Goal: Information Seeking & Learning: Learn about a topic

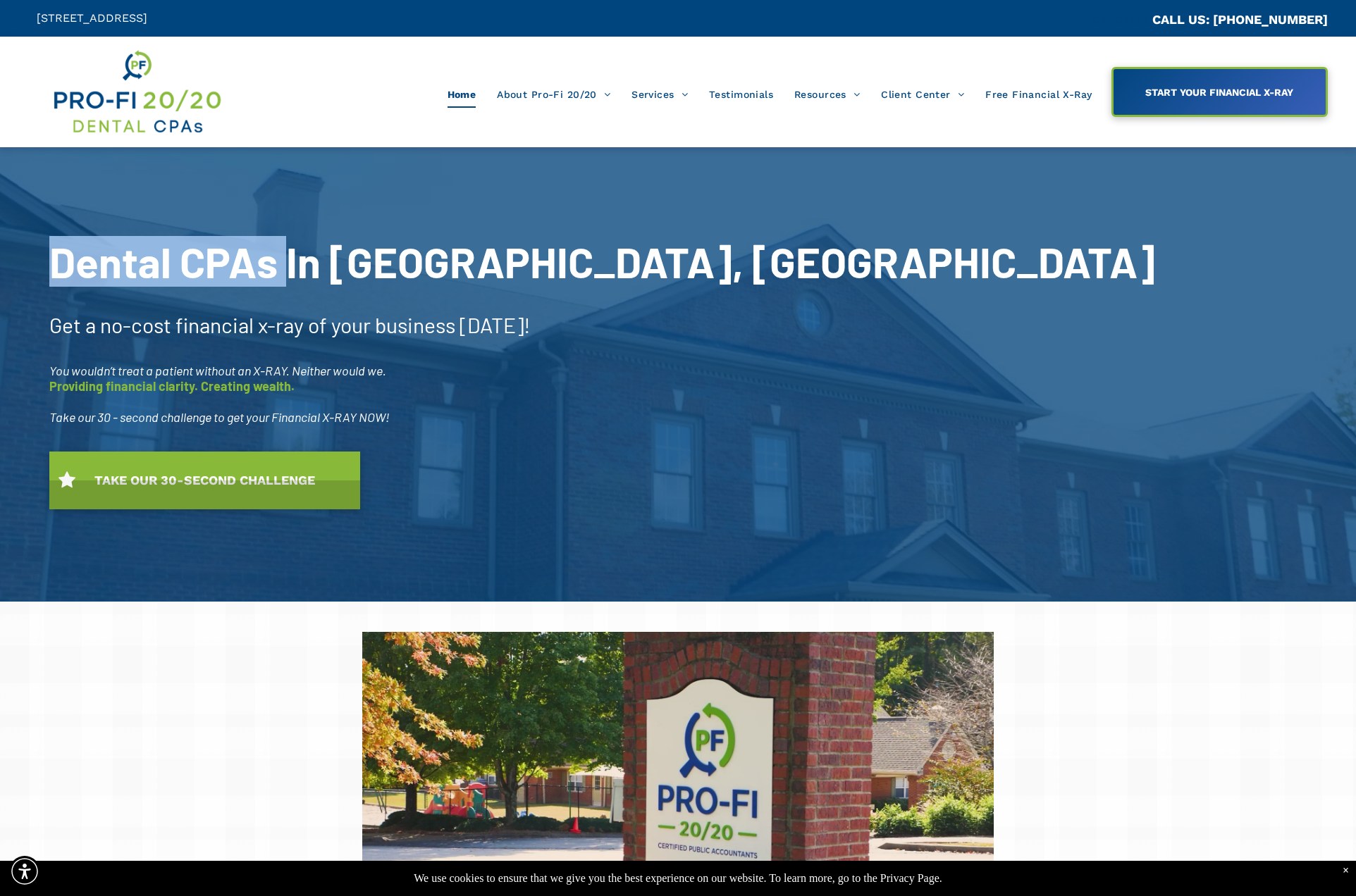
drag, startPoint x: 59, startPoint y: 265, endPoint x: 285, endPoint y: 270, distance: 226.1
click at [285, 270] on span "Dental CPAs In [GEOGRAPHIC_DATA], [GEOGRAPHIC_DATA]" at bounding box center [602, 261] width 1106 height 51
click at [300, 260] on span "Dental CPAs In [GEOGRAPHIC_DATA], [GEOGRAPHIC_DATA]" at bounding box center [602, 261] width 1106 height 51
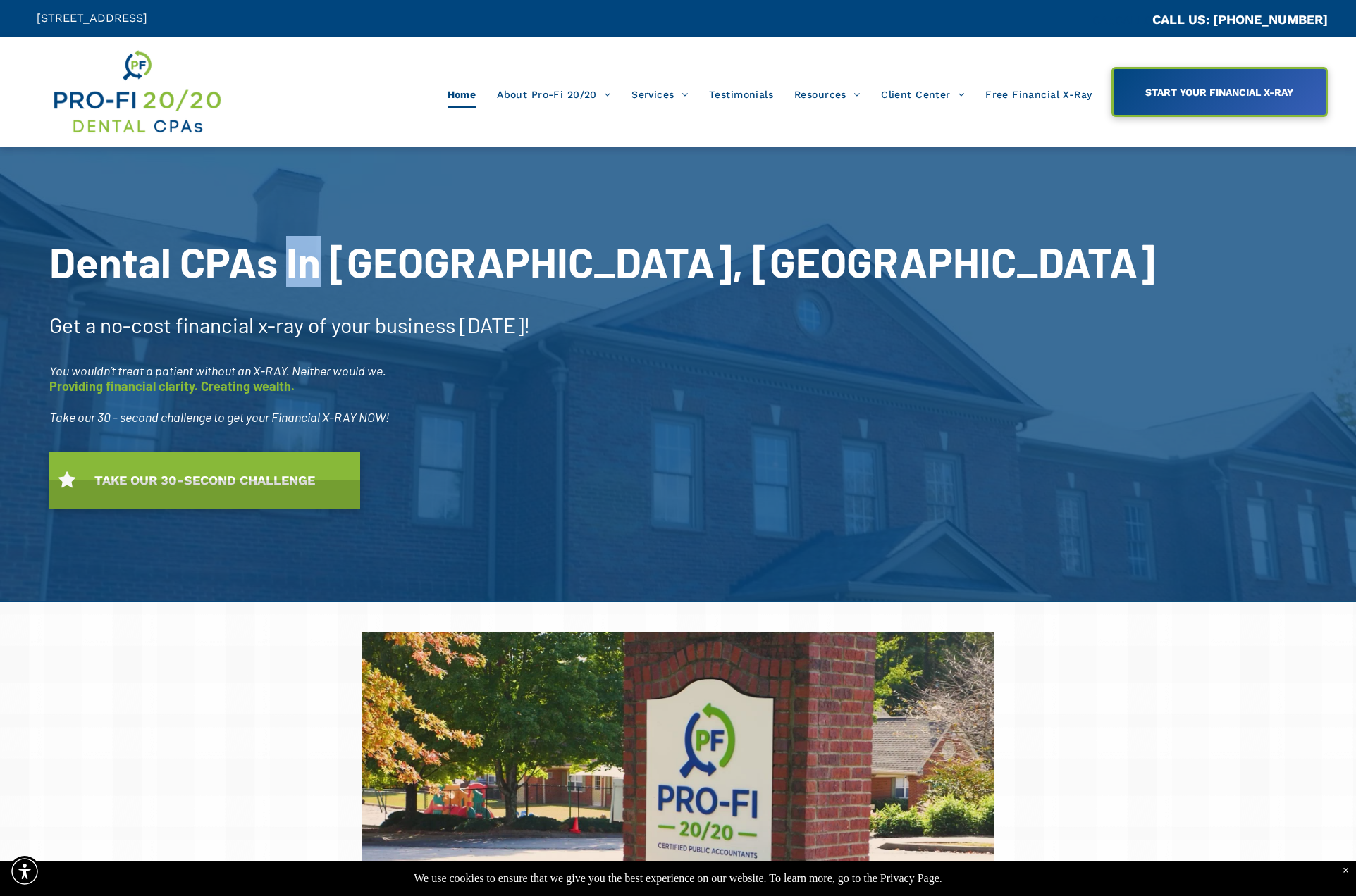
drag, startPoint x: 288, startPoint y: 268, endPoint x: 316, endPoint y: 267, distance: 28.0
click at [316, 267] on span "Dental CPAs In [GEOGRAPHIC_DATA], [GEOGRAPHIC_DATA]" at bounding box center [602, 261] width 1106 height 51
click at [197, 325] on span "no-cost financial x-ray" at bounding box center [202, 325] width 204 height 26
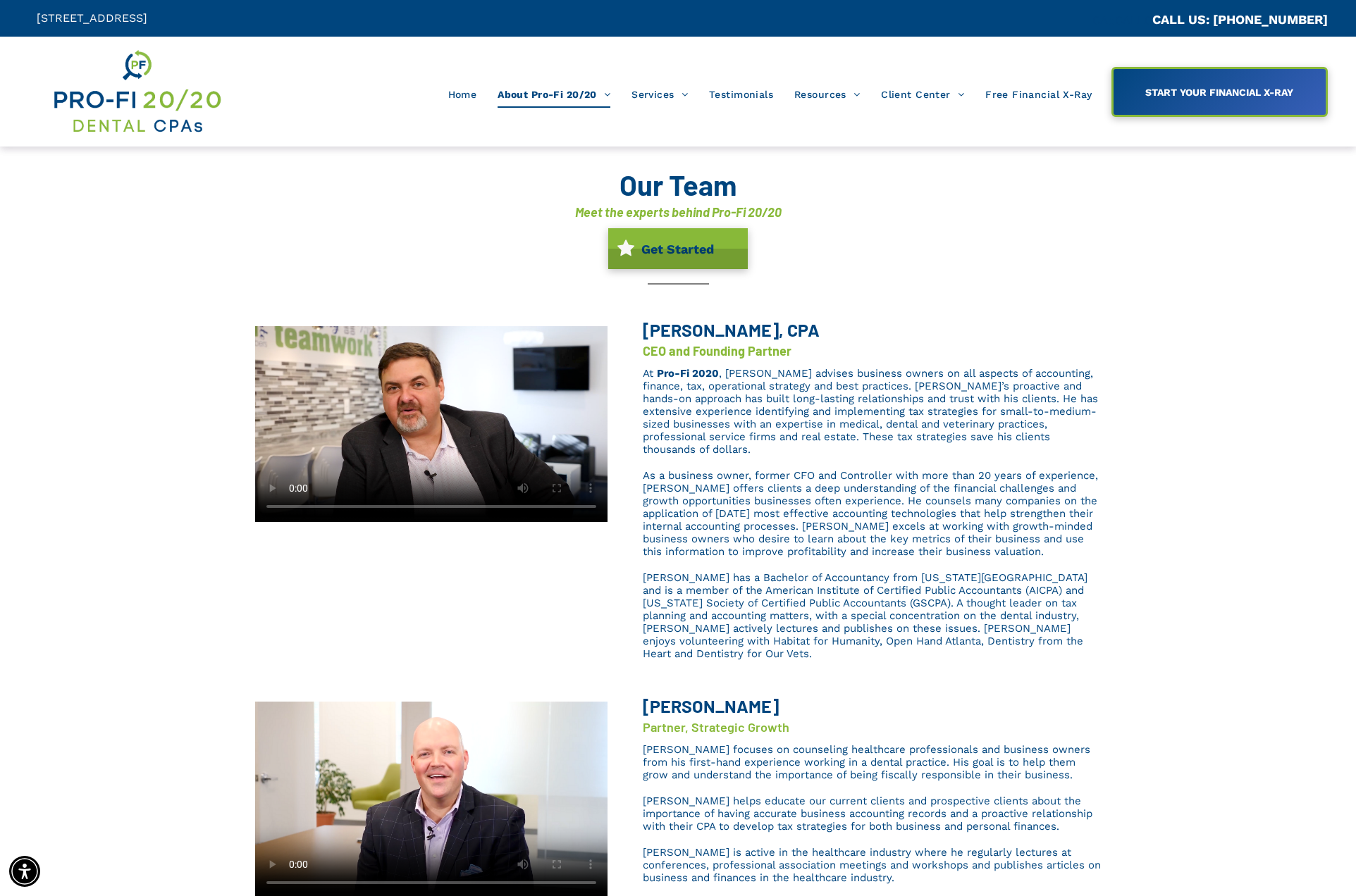
scroll to position [121, 0]
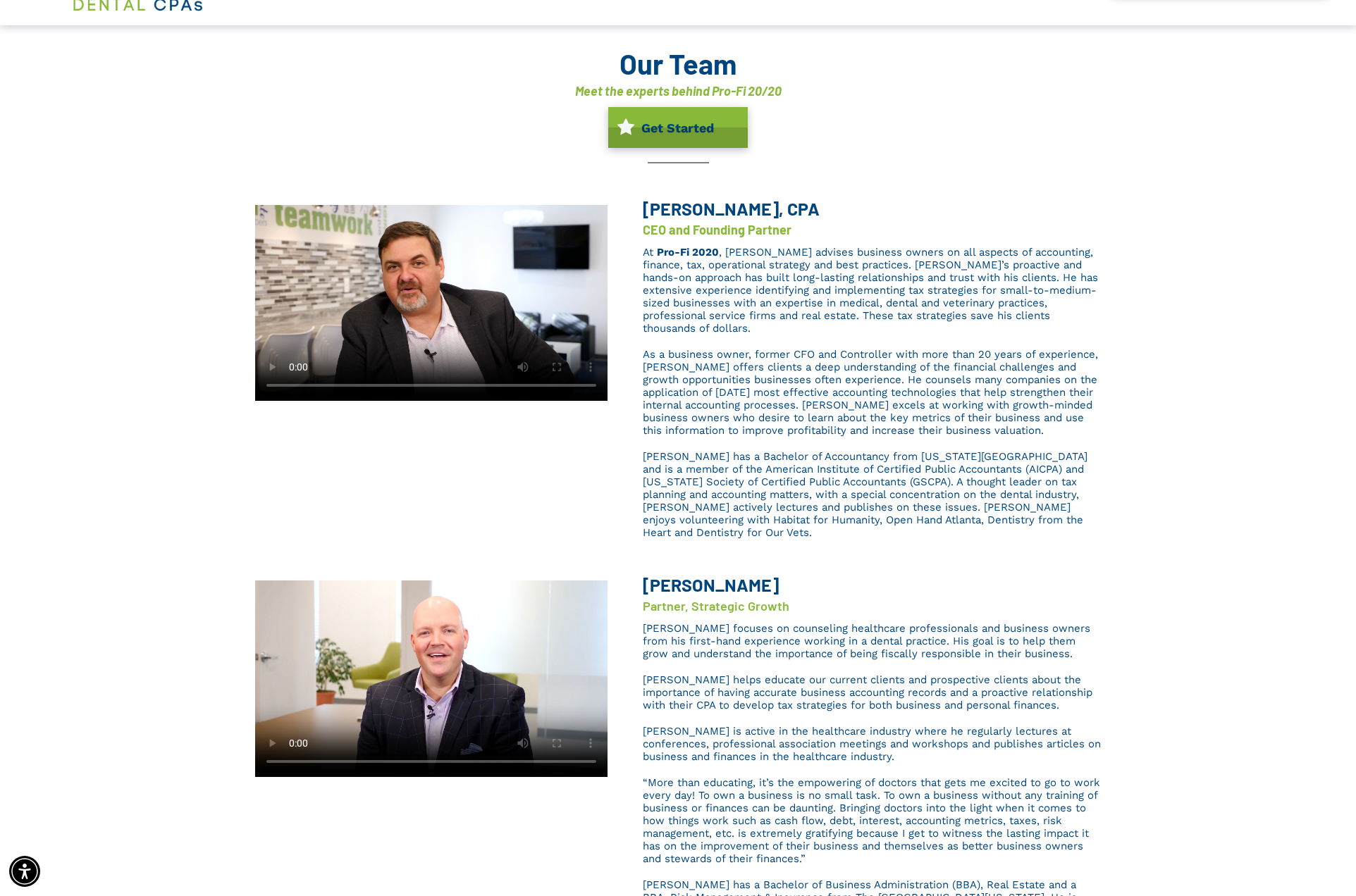
click at [697, 574] on b "[PERSON_NAME]" at bounding box center [710, 584] width 136 height 21
click at [715, 598] on span "Partner, Strategic Growth" at bounding box center [715, 606] width 146 height 15
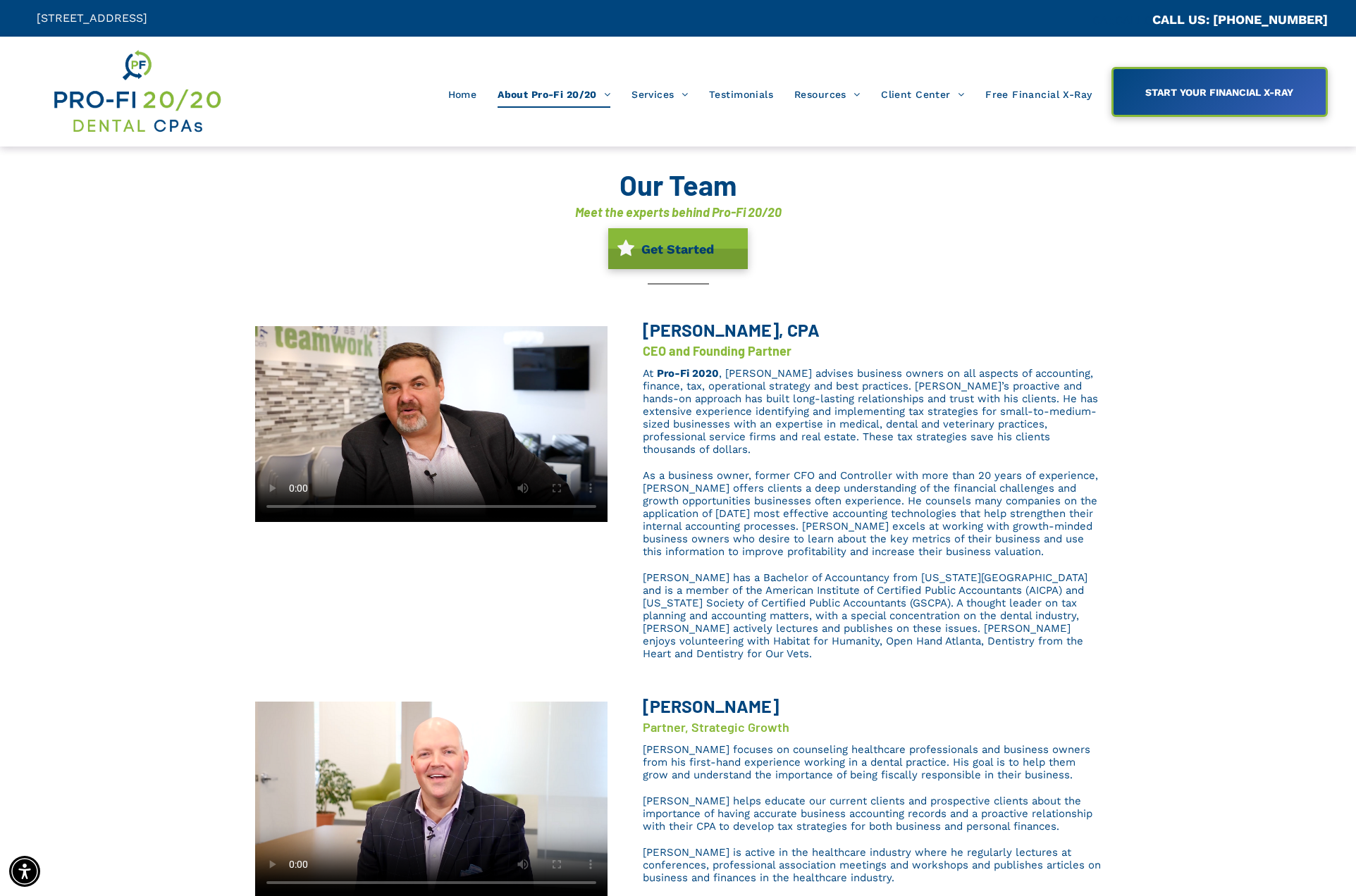
click at [893, 503] on span "As a business owner, former CFO and Controller with more than 20 years of exper…" at bounding box center [869, 514] width 455 height 89
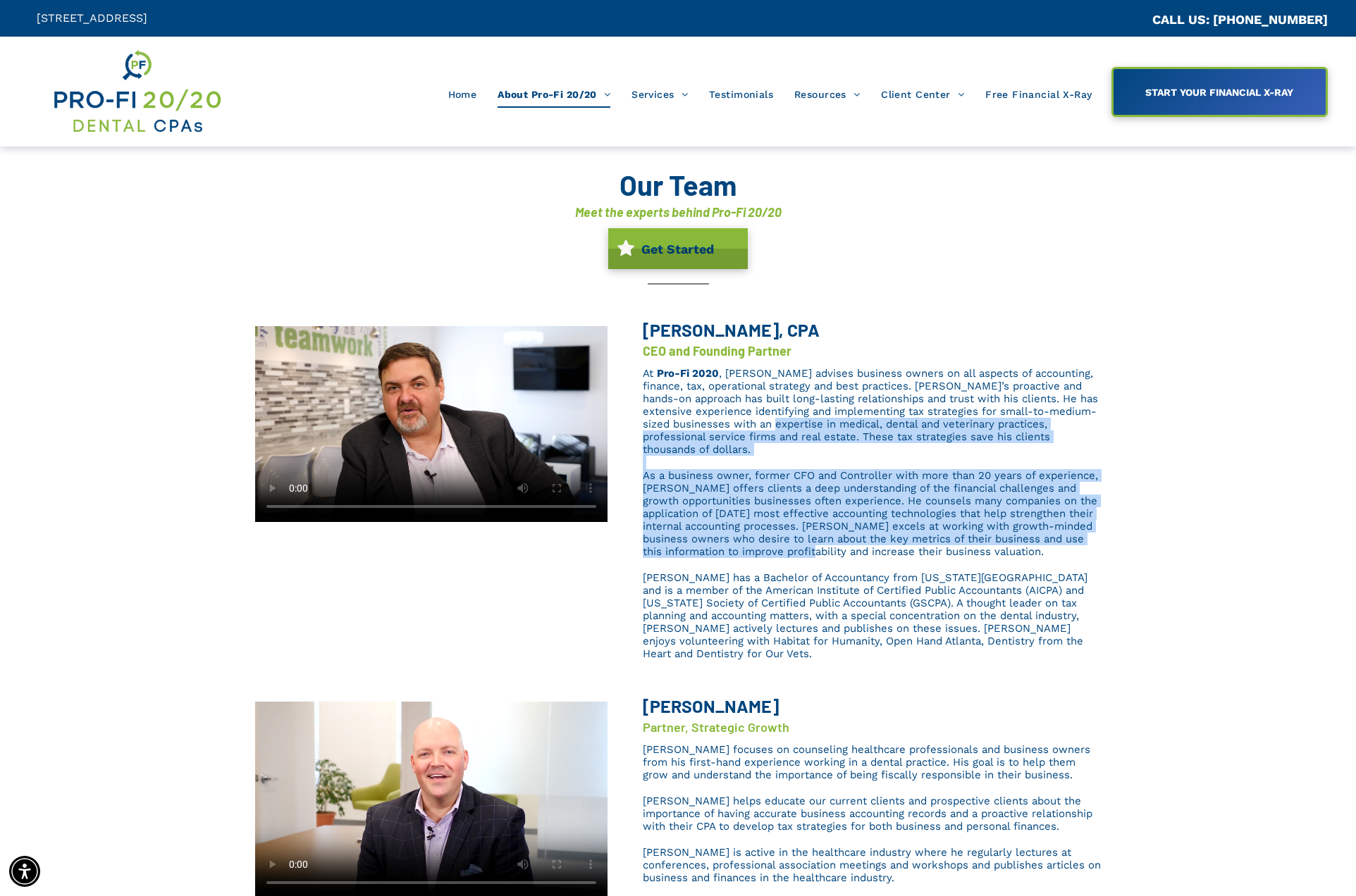
drag, startPoint x: 830, startPoint y: 420, endPoint x: 866, endPoint y: 538, distance: 123.4
click at [866, 538] on div "At Pro-Fi 2020 , Brent advises business owners on all aspects of accounting, fi…" at bounding box center [871, 513] width 458 height 296
click at [866, 537] on span "As a business owner, former CFO and Controller with more than 20 years of exper…" at bounding box center [869, 514] width 455 height 89
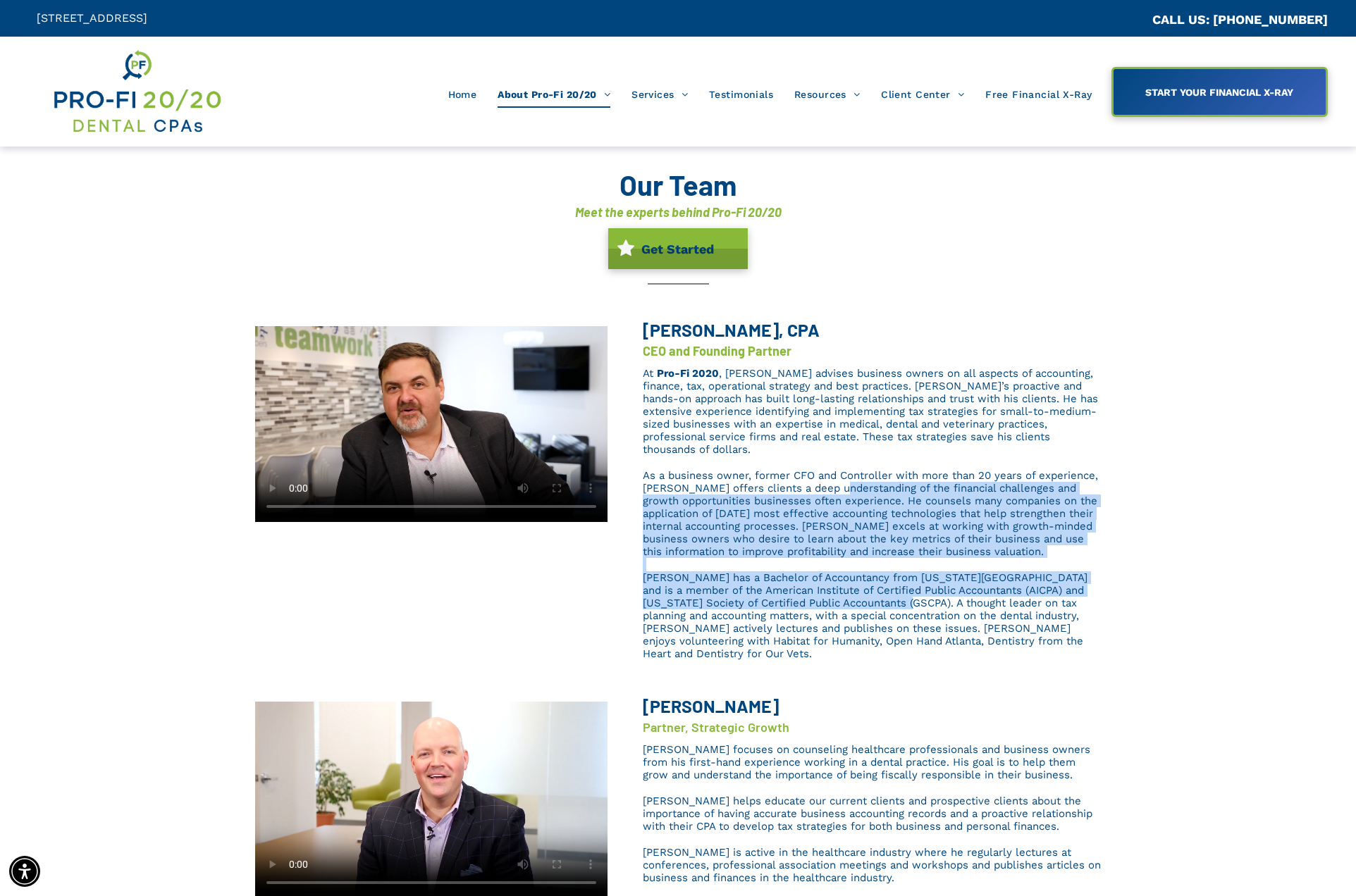
drag, startPoint x: 869, startPoint y: 568, endPoint x: 835, endPoint y: 475, distance: 99.0
click at [835, 475] on div "At Pro-Fi 2020 , Brent advises business owners on all aspects of accounting, fi…" at bounding box center [871, 513] width 458 height 296
click at [835, 475] on span "As a business owner, former CFO and Controller with more than 20 years of exper…" at bounding box center [869, 514] width 455 height 89
drag, startPoint x: 851, startPoint y: 601, endPoint x: 777, endPoint y: 435, distance: 181.7
click at [780, 468] on div "At Pro-Fi 2020 , Brent advises business owners on all aspects of accounting, fi…" at bounding box center [871, 513] width 458 height 296
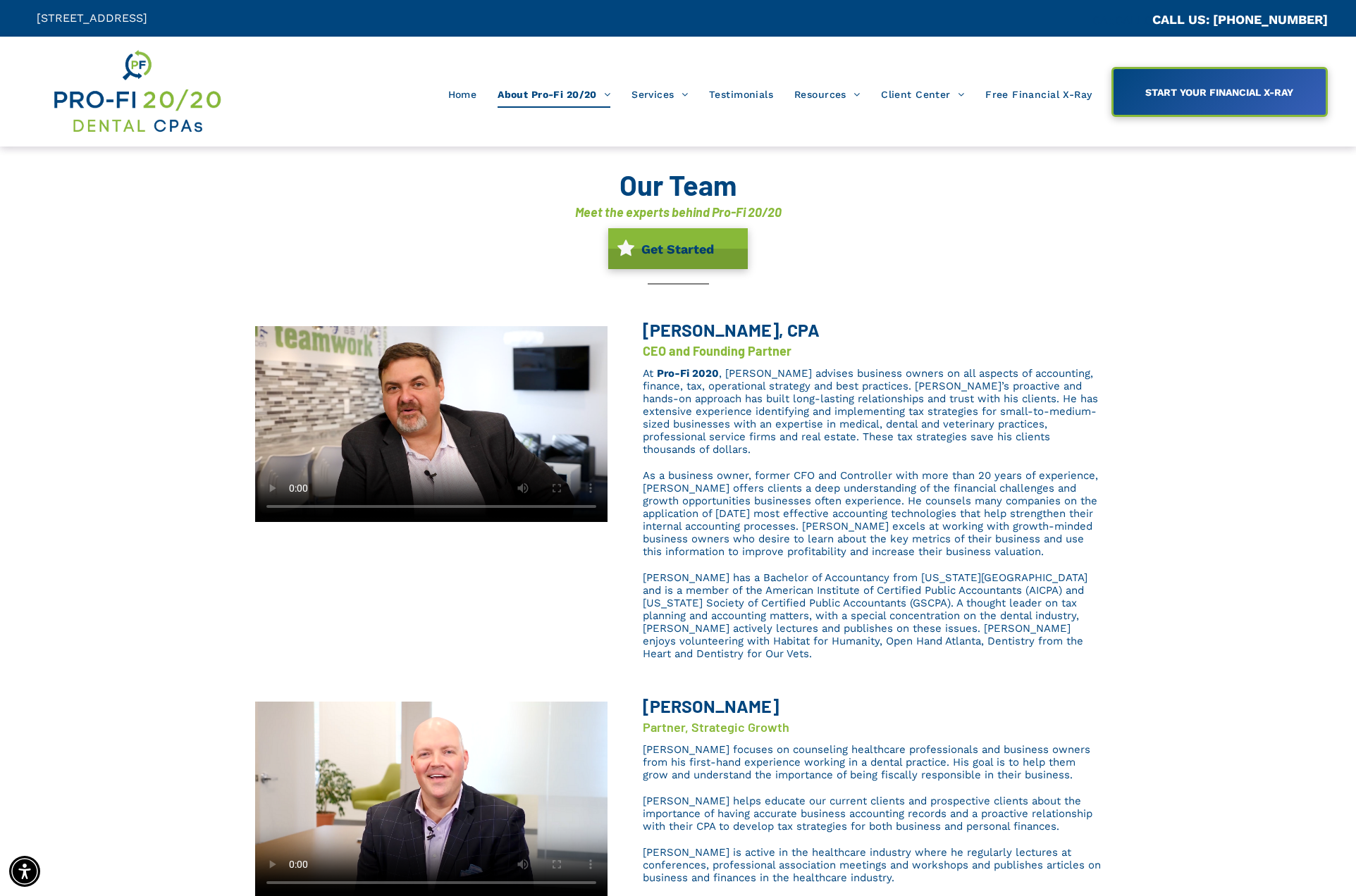
click at [776, 433] on span ", Brent advises business owners on all aspects of accounting, finance, tax, ope…" at bounding box center [869, 412] width 455 height 89
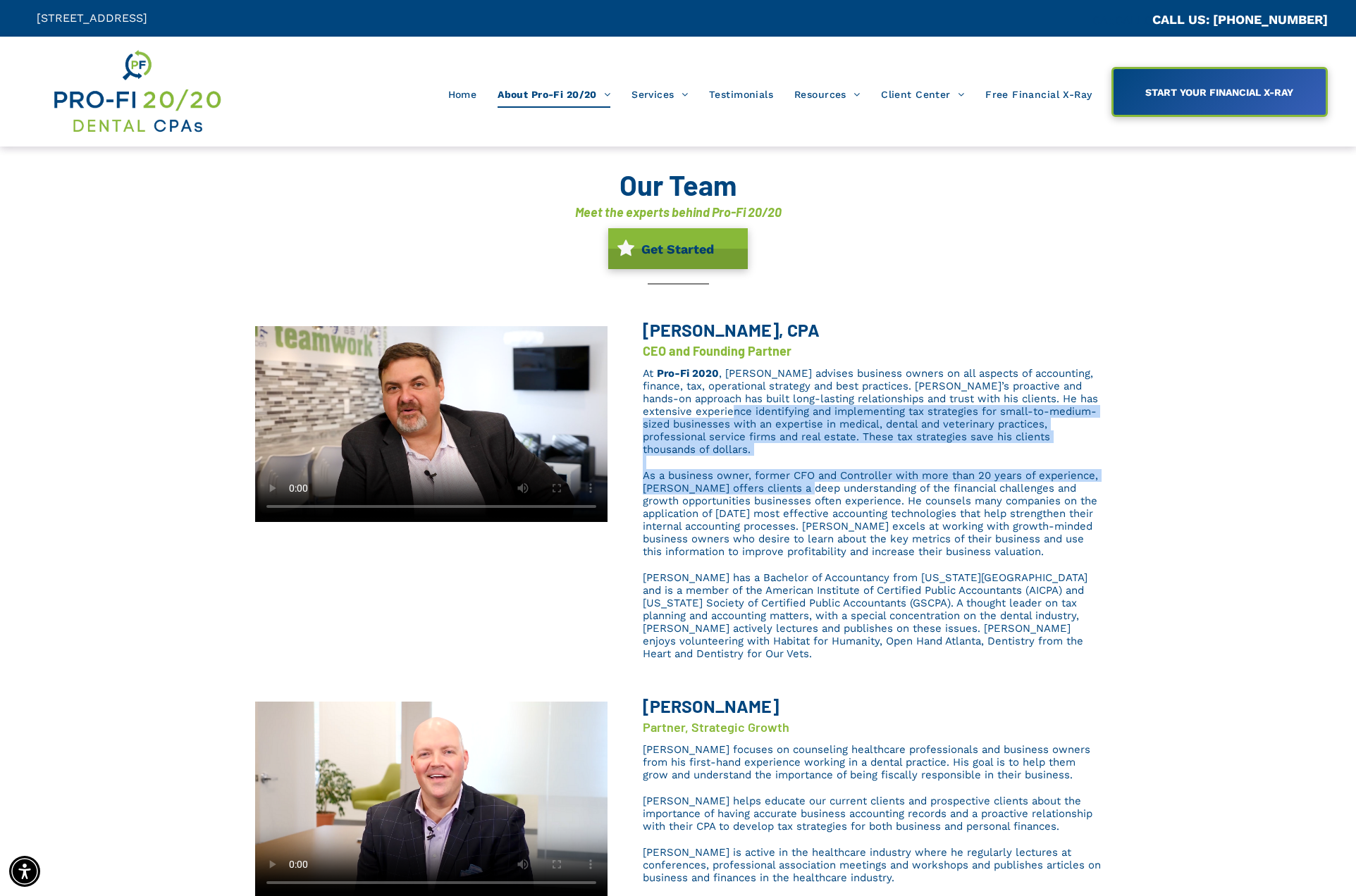
drag, startPoint x: 761, startPoint y: 416, endPoint x: 807, endPoint y: 478, distance: 77.2
click at [807, 478] on div "At Pro-Fi 2020 , Brent advises business owners on all aspects of accounting, fi…" at bounding box center [871, 513] width 458 height 296
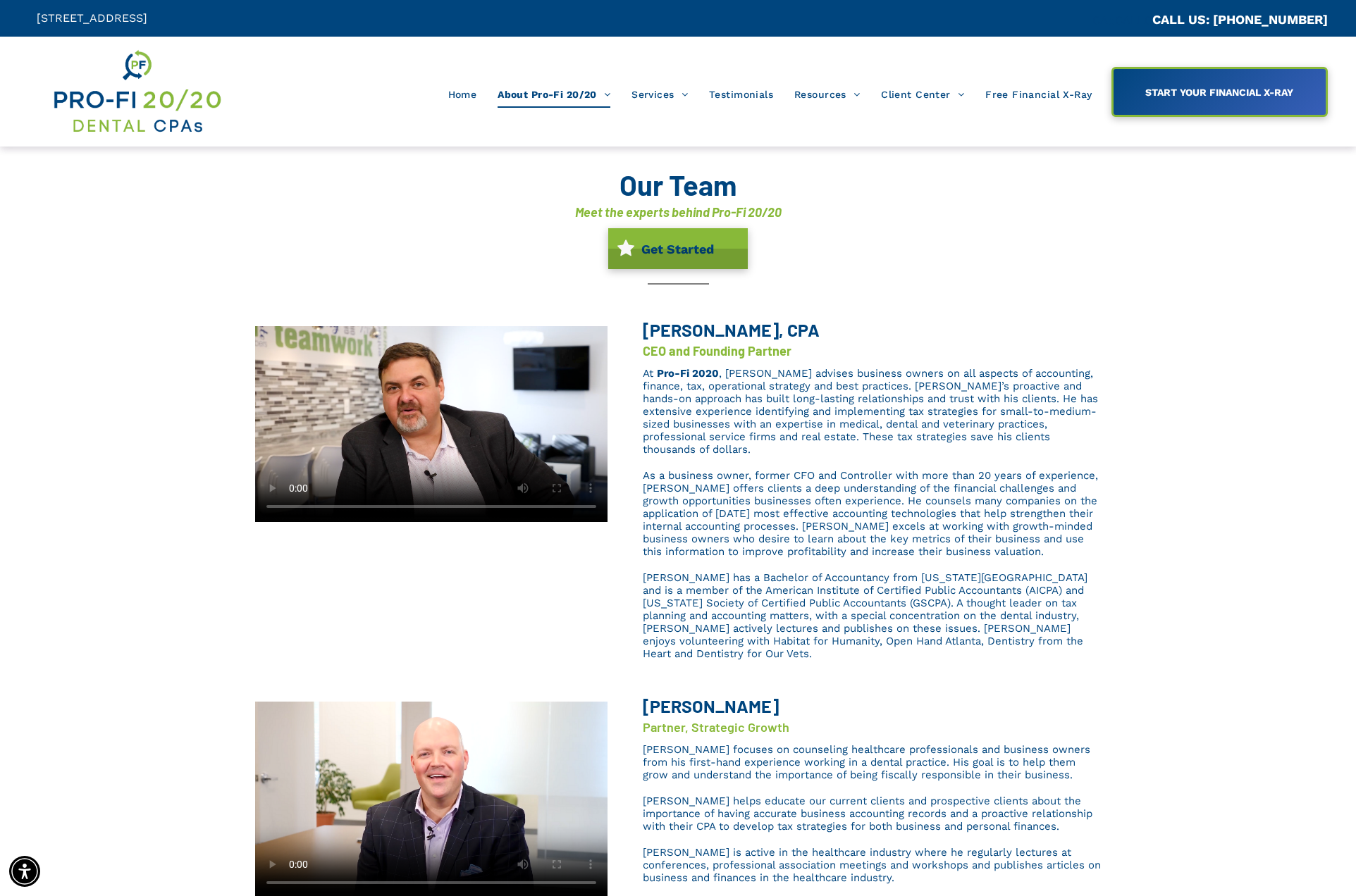
click at [807, 475] on span "As a business owner, former CFO and Controller with more than 20 years of exper…" at bounding box center [869, 514] width 455 height 89
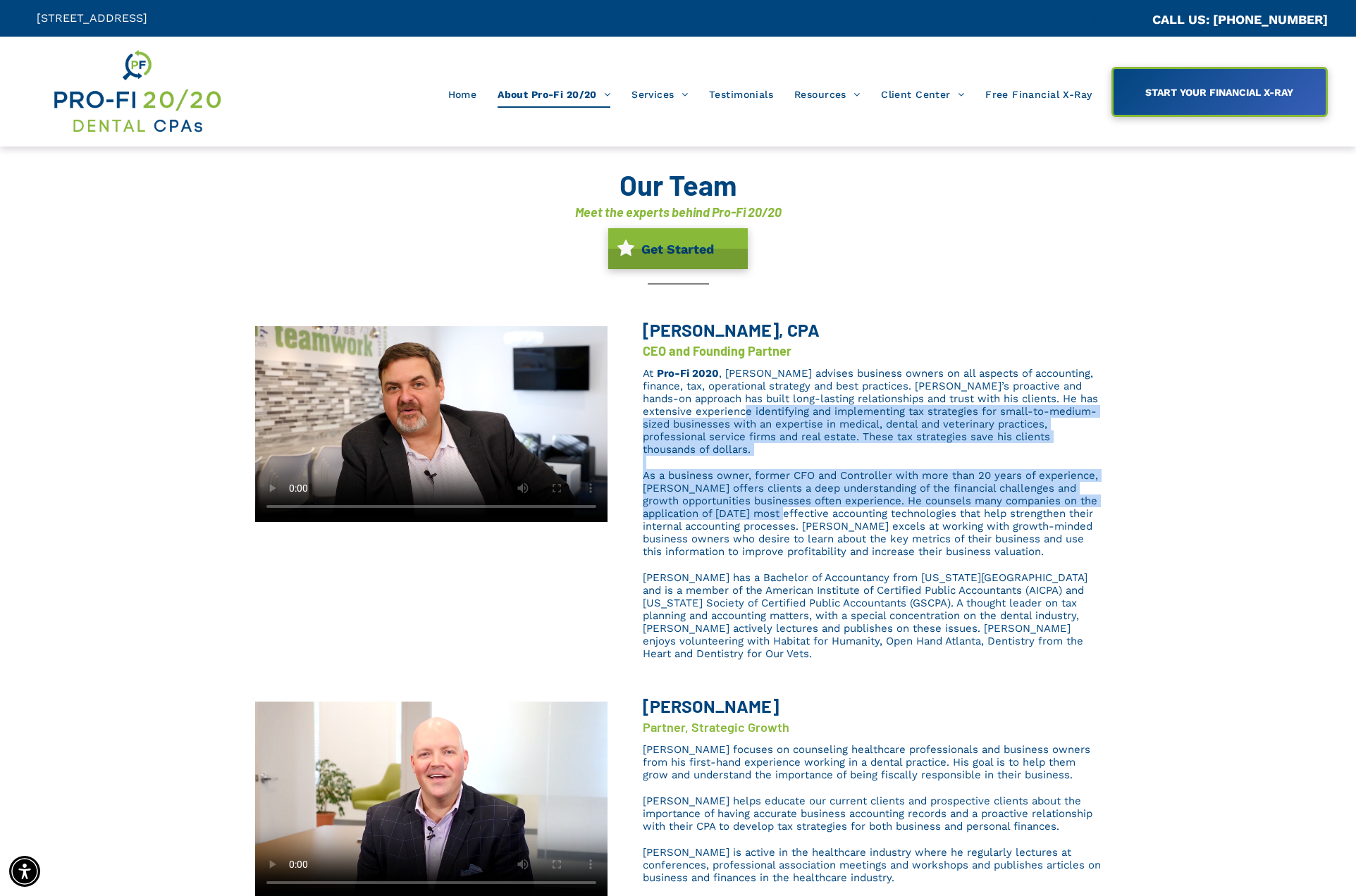
drag, startPoint x: 822, startPoint y: 502, endPoint x: 772, endPoint y: 418, distance: 97.8
click at [772, 418] on div "At Pro-Fi 2020 , Brent advises business owners on all aspects of accounting, fi…" at bounding box center [871, 513] width 458 height 296
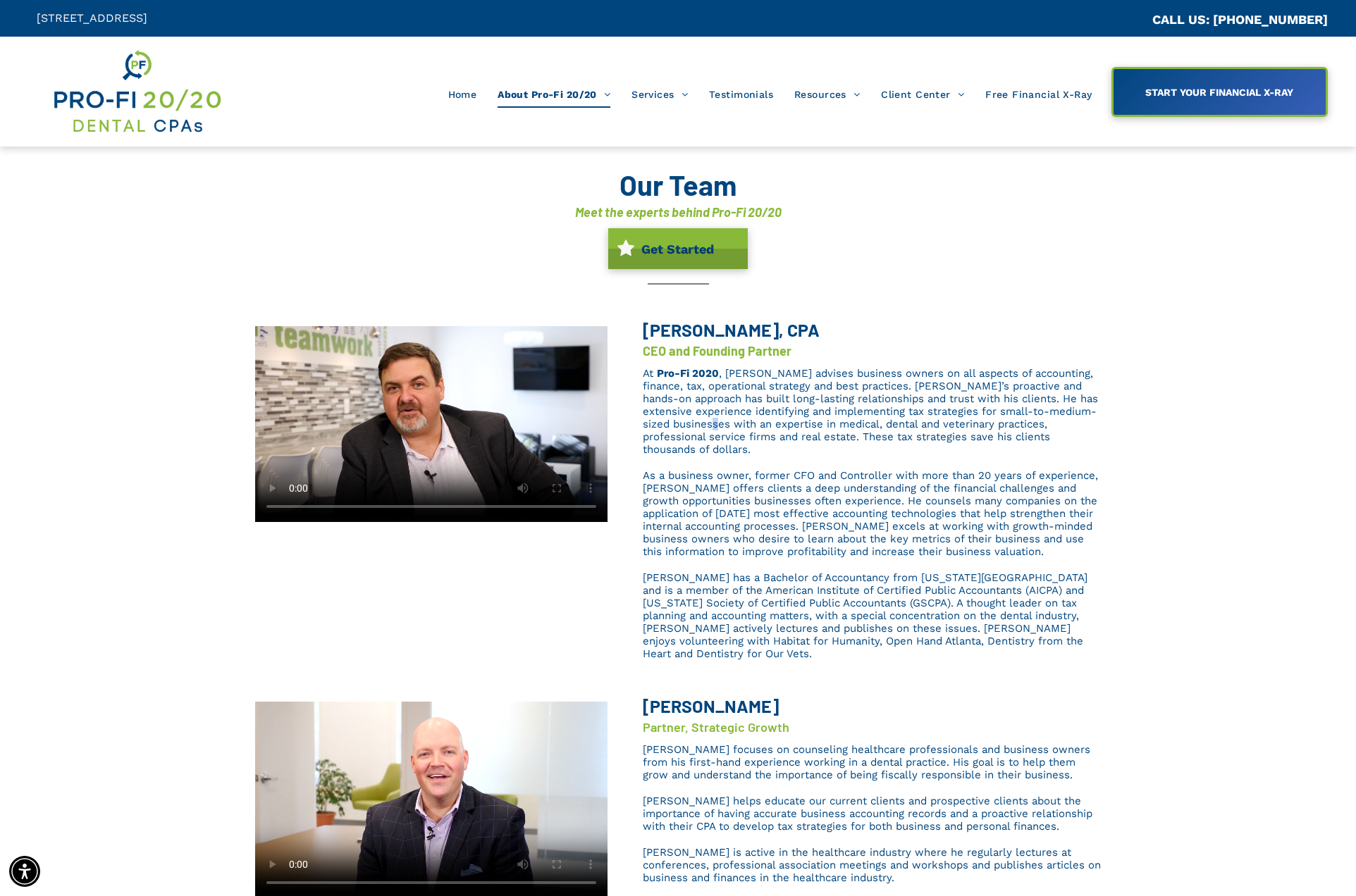
click at [773, 419] on span ", Brent advises business owners on all aspects of accounting, finance, tax, ope…" at bounding box center [869, 412] width 455 height 89
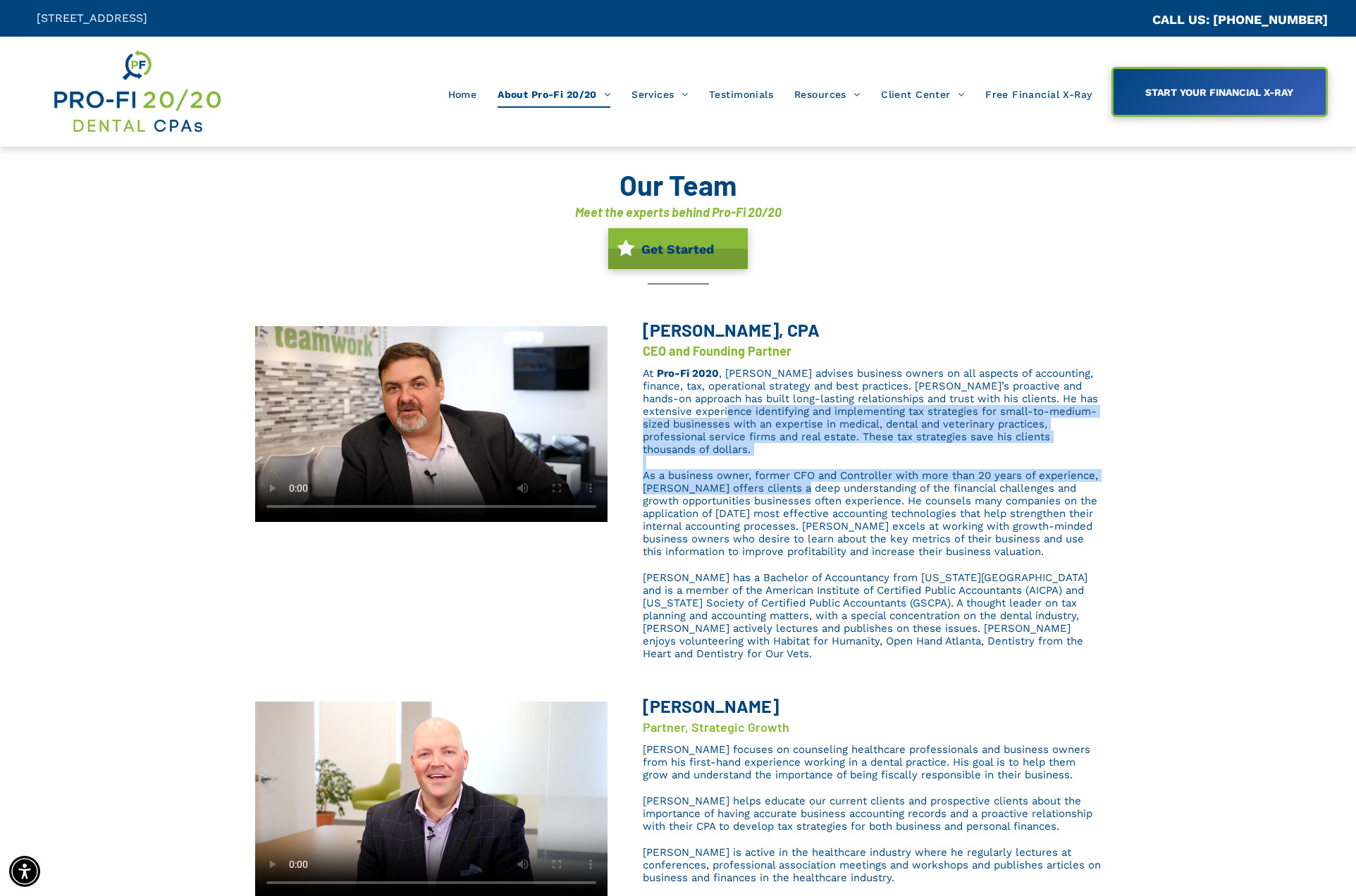
drag, startPoint x: 754, startPoint y: 412, endPoint x: 795, endPoint y: 481, distance: 80.3
click at [795, 481] on div "At Pro-Fi 2020 , Brent advises business owners on all aspects of accounting, fi…" at bounding box center [871, 513] width 458 height 296
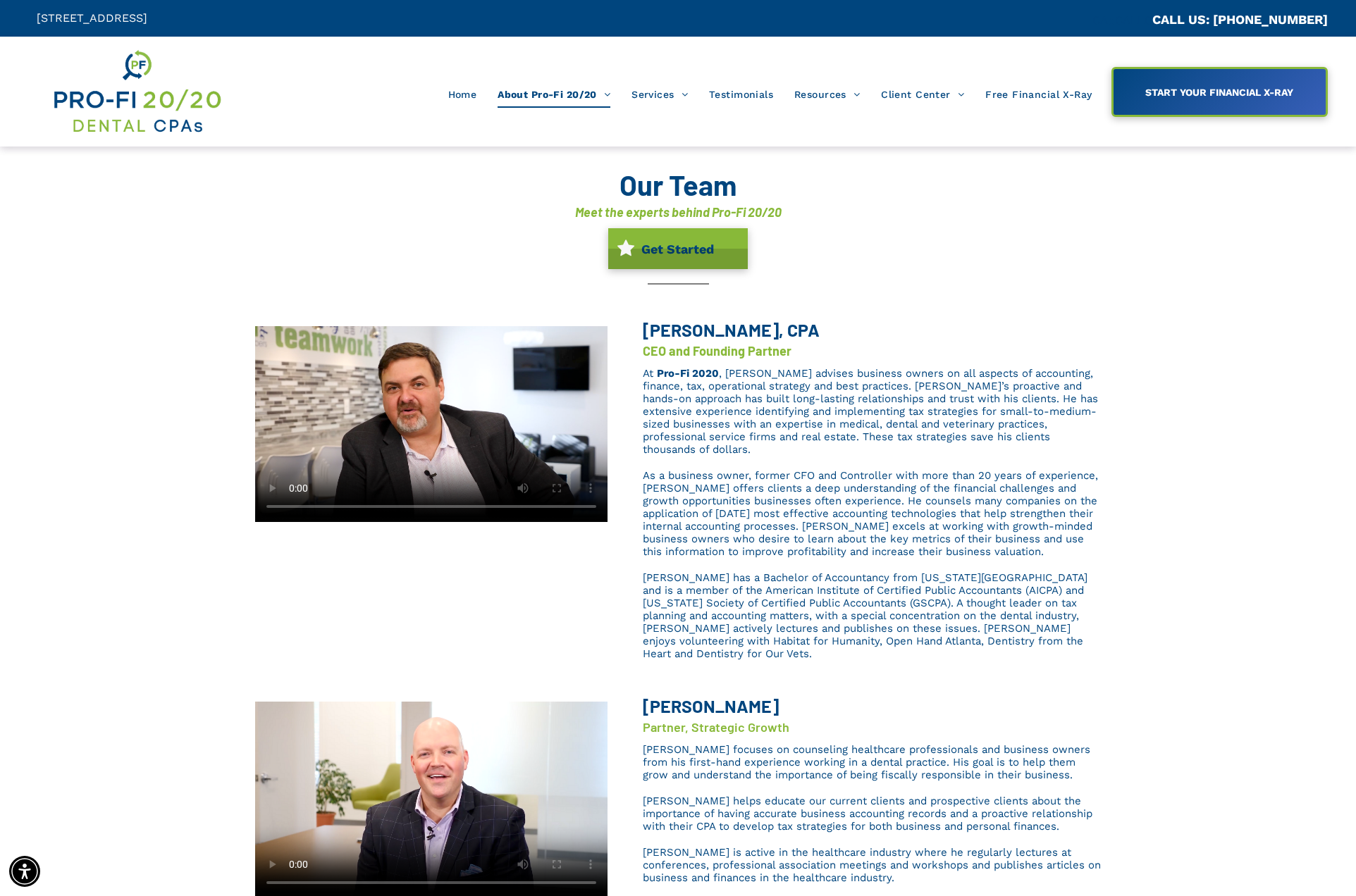
drag, startPoint x: 797, startPoint y: 479, endPoint x: 803, endPoint y: 488, distance: 10.8
click at [797, 479] on span "As a business owner, former CFO and Controller with more than 20 years of exper…" at bounding box center [869, 514] width 455 height 89
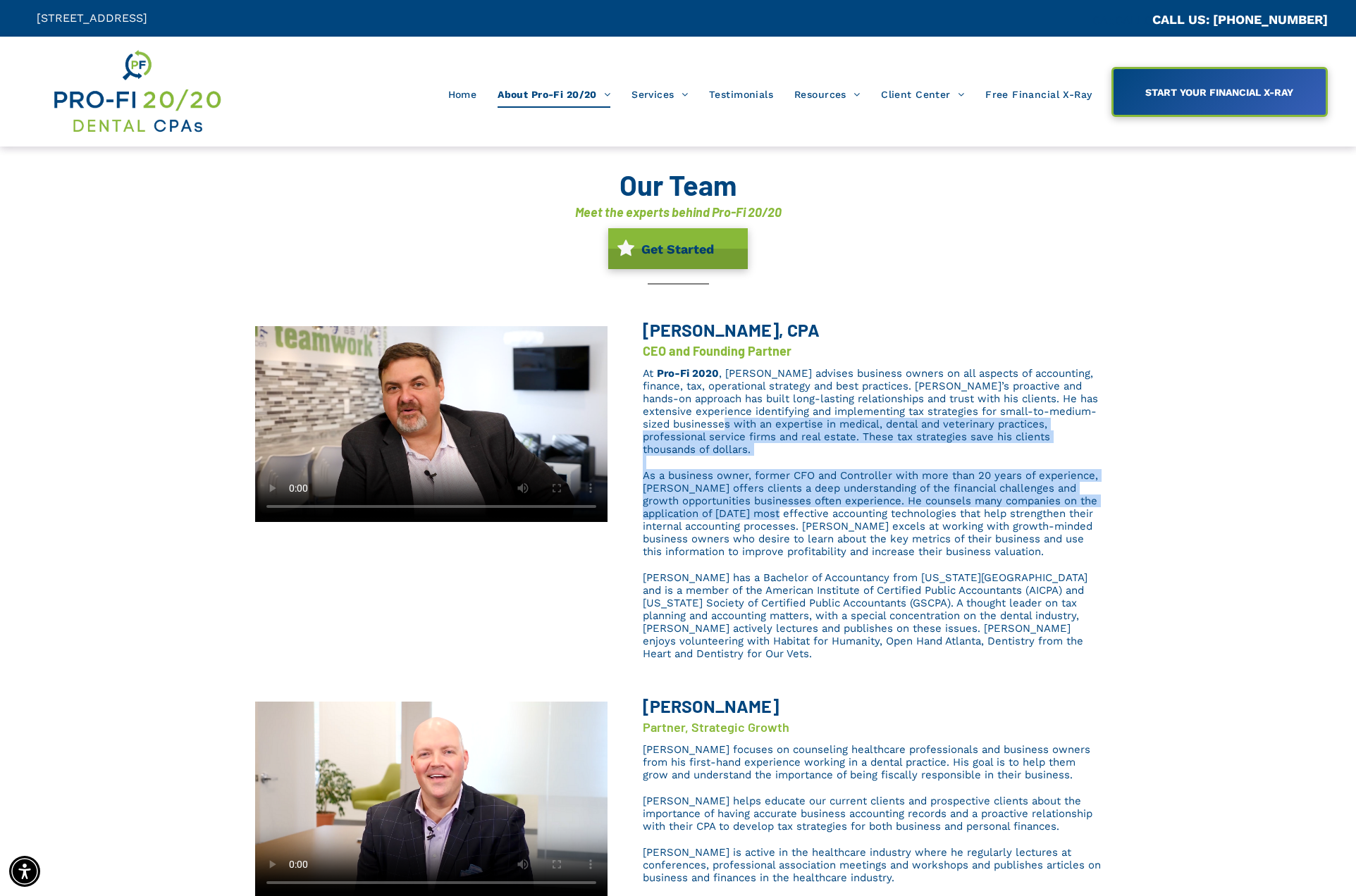
drag, startPoint x: 815, startPoint y: 493, endPoint x: 778, endPoint y: 423, distance: 79.2
click at [778, 423] on div "At Pro-Fi 2020 , Brent advises business owners on all aspects of accounting, fi…" at bounding box center [871, 513] width 458 height 296
click at [778, 423] on span ", Brent advises business owners on all aspects of accounting, finance, tax, ope…" at bounding box center [869, 412] width 455 height 89
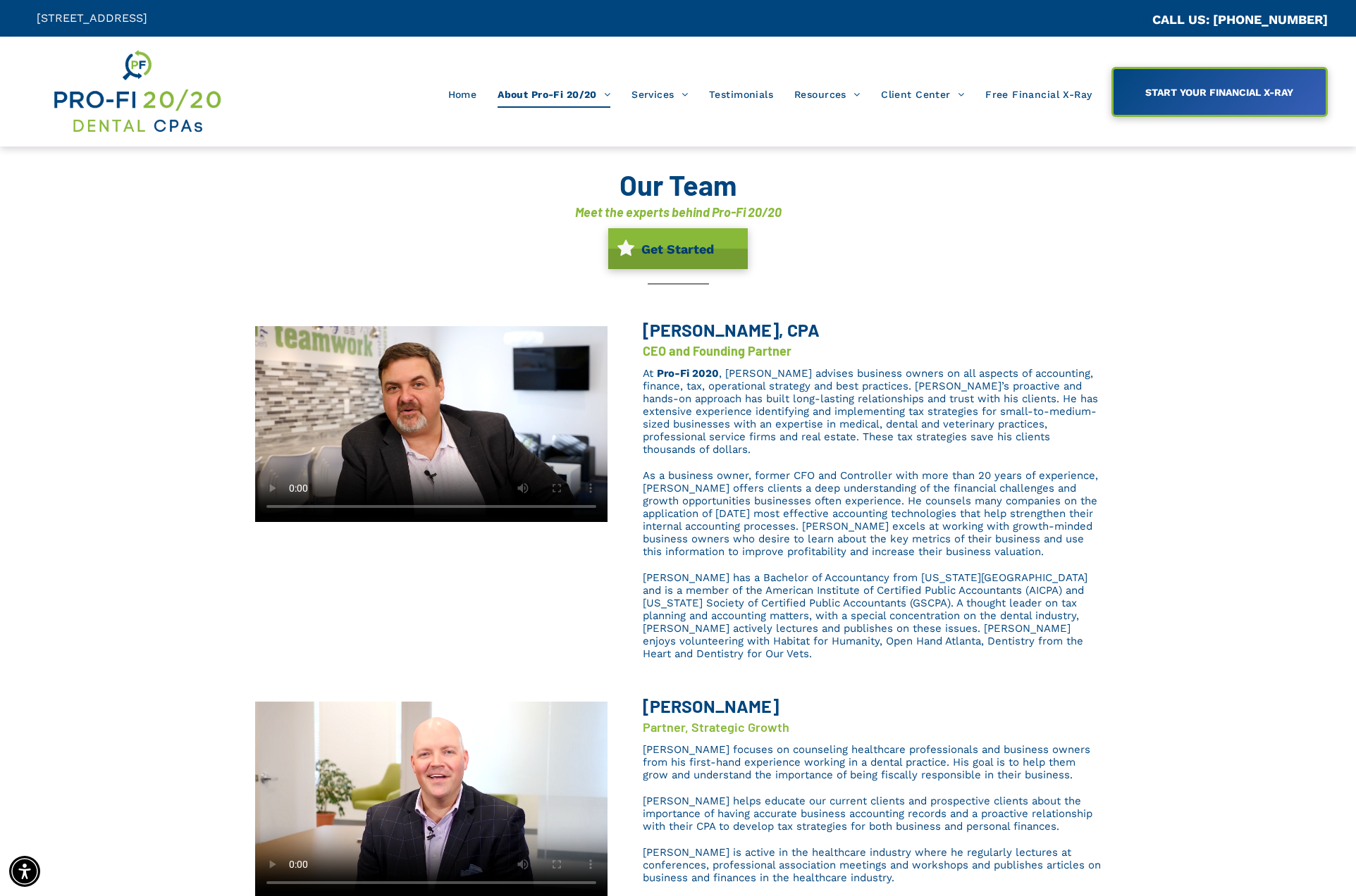
click at [797, 535] on span "As a business owner, former CFO and Controller with more than 20 years of exper…" at bounding box center [869, 514] width 455 height 89
click at [801, 511] on span "As a business owner, former CFO and Controller with more than 20 years of exper…" at bounding box center [869, 514] width 455 height 89
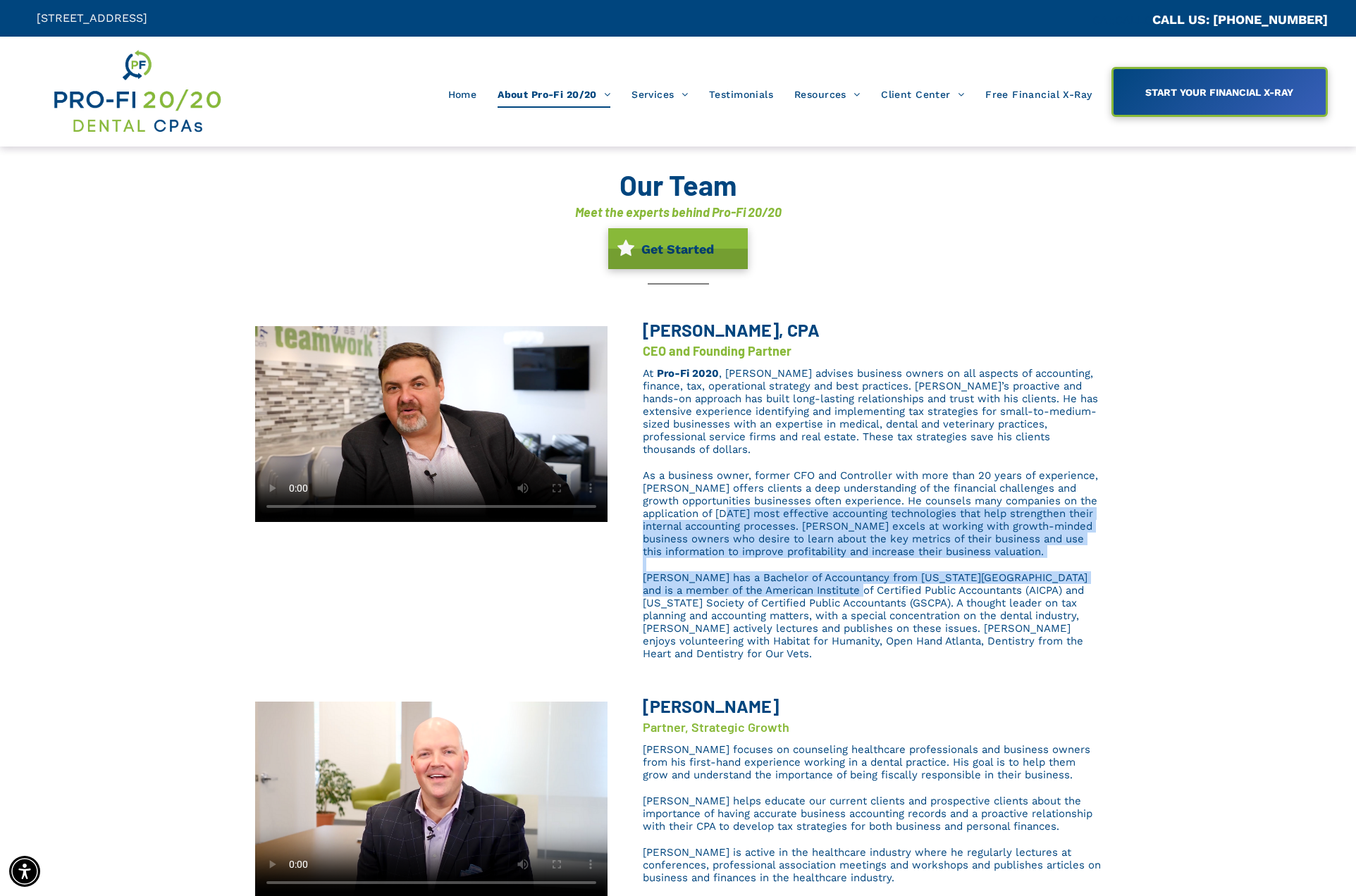
drag, startPoint x: 776, startPoint y: 499, endPoint x: 814, endPoint y: 576, distance: 85.9
click at [814, 576] on div "At Pro-Fi 2020 , Brent advises business owners on all aspects of accounting, fi…" at bounding box center [871, 513] width 458 height 296
click at [814, 576] on span "Brent has a Bachelor of Accountancy from Georgia State University and is a memb…" at bounding box center [864, 616] width 445 height 89
drag, startPoint x: 827, startPoint y: 587, endPoint x: 774, endPoint y: 496, distance: 105.3
click at [774, 496] on div "At Pro-Fi 2020 , Brent advises business owners on all aspects of accounting, fi…" at bounding box center [871, 513] width 458 height 296
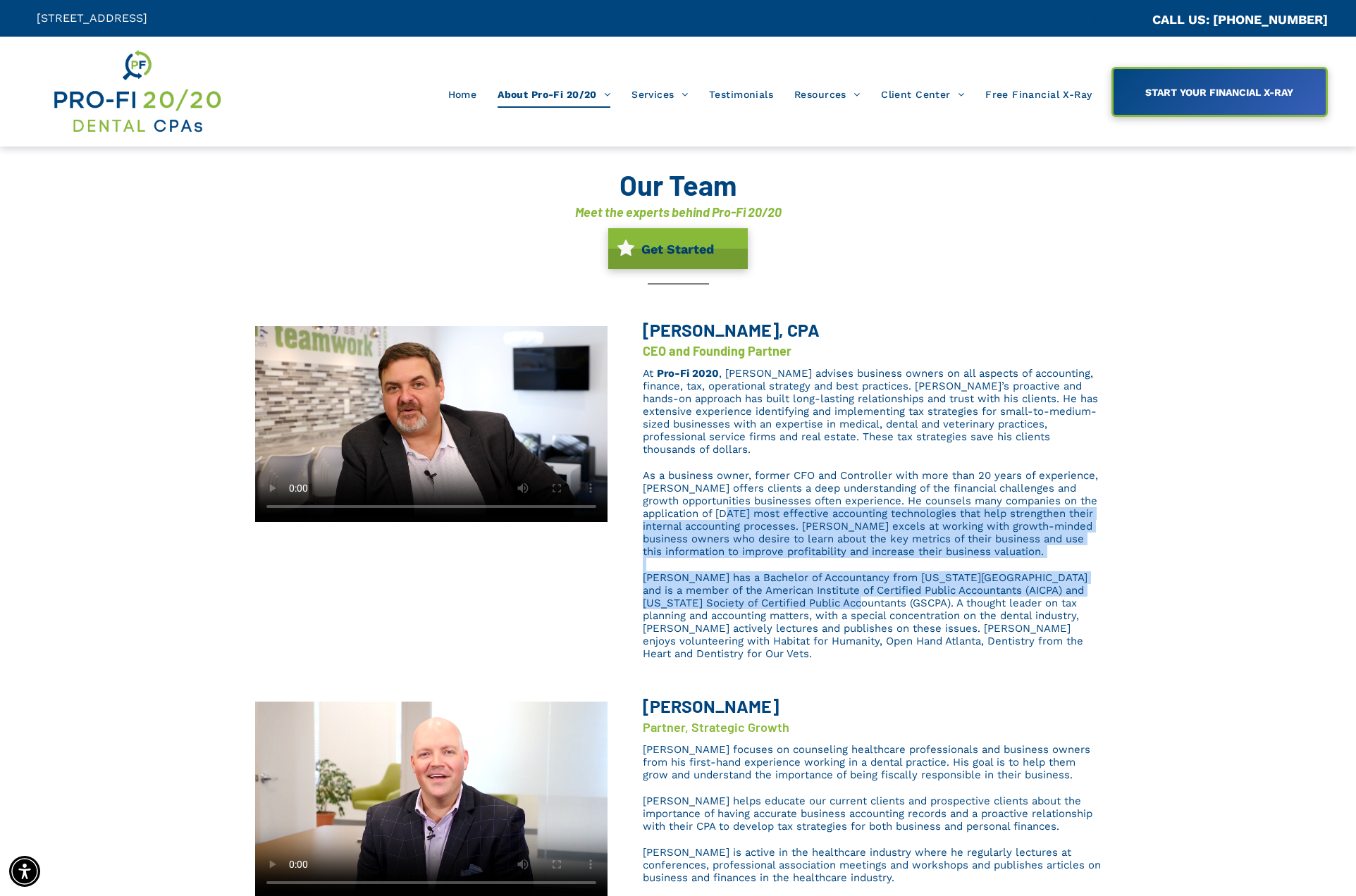
click at [774, 495] on span "As a business owner, former CFO and Controller with more than 20 years of exper…" at bounding box center [869, 514] width 455 height 89
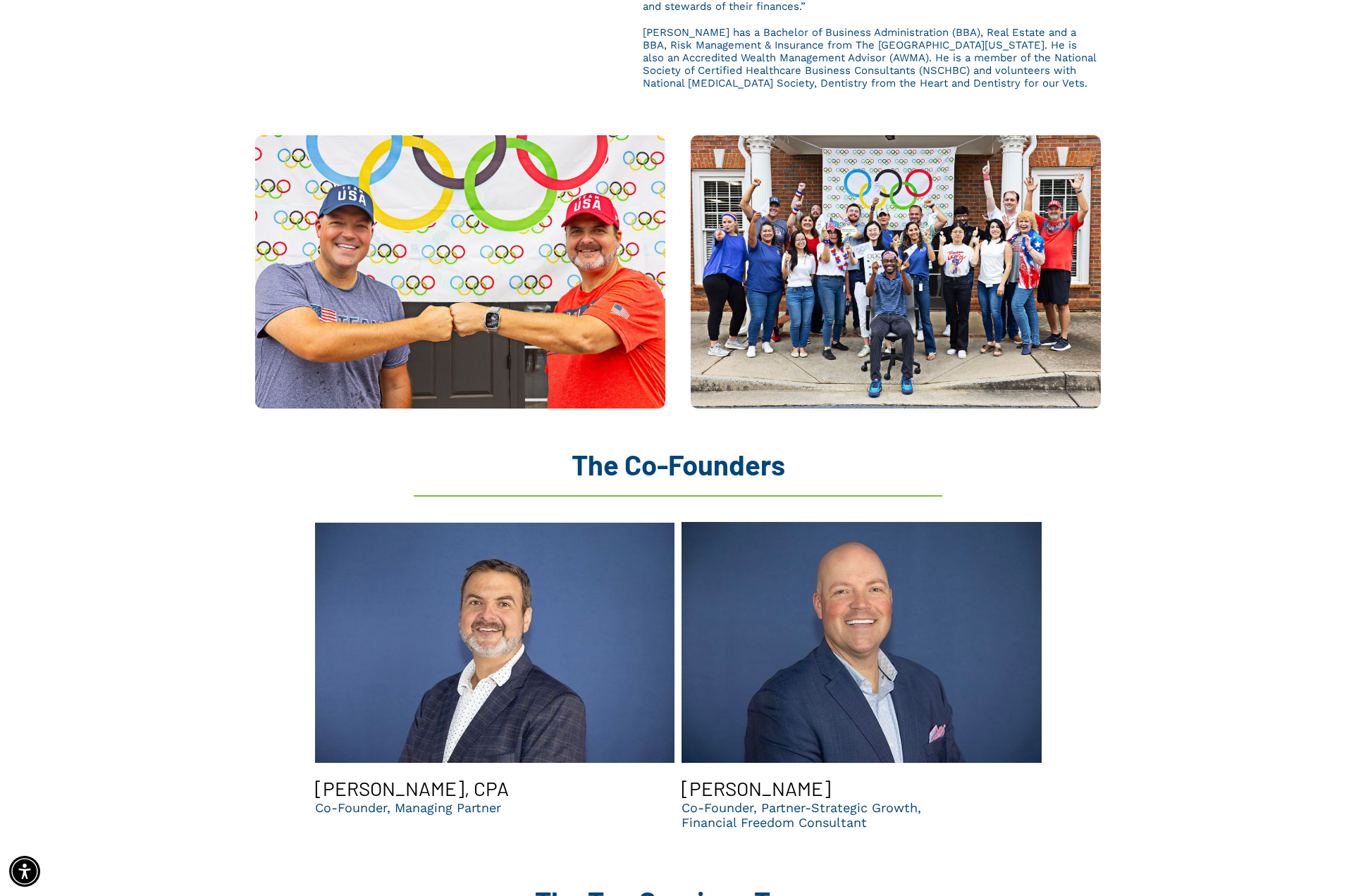
scroll to position [880, 0]
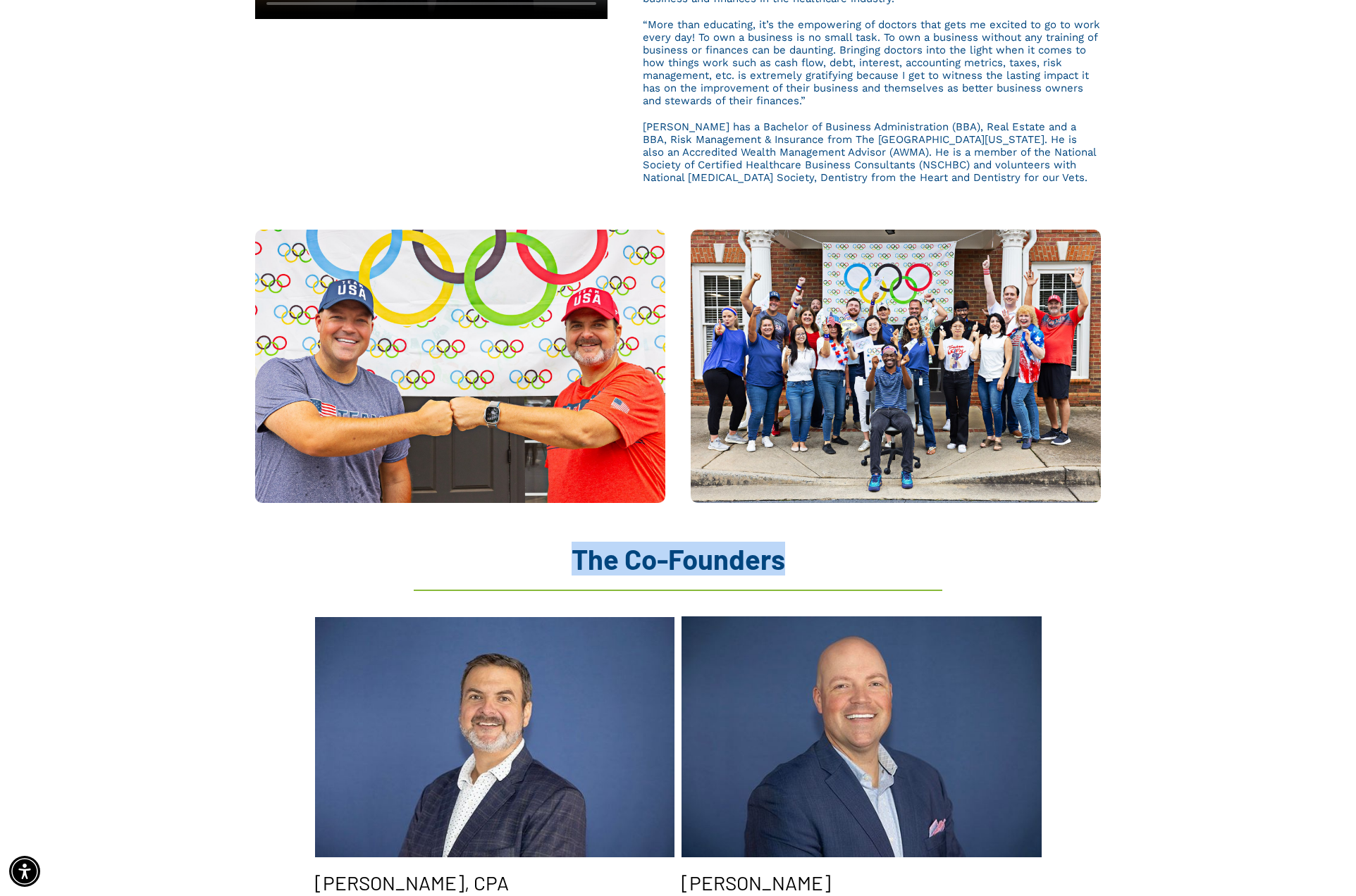
drag, startPoint x: 572, startPoint y: 535, endPoint x: 766, endPoint y: 564, distance: 196.2
click at [766, 582] on div at bounding box center [678, 591] width 529 height 17
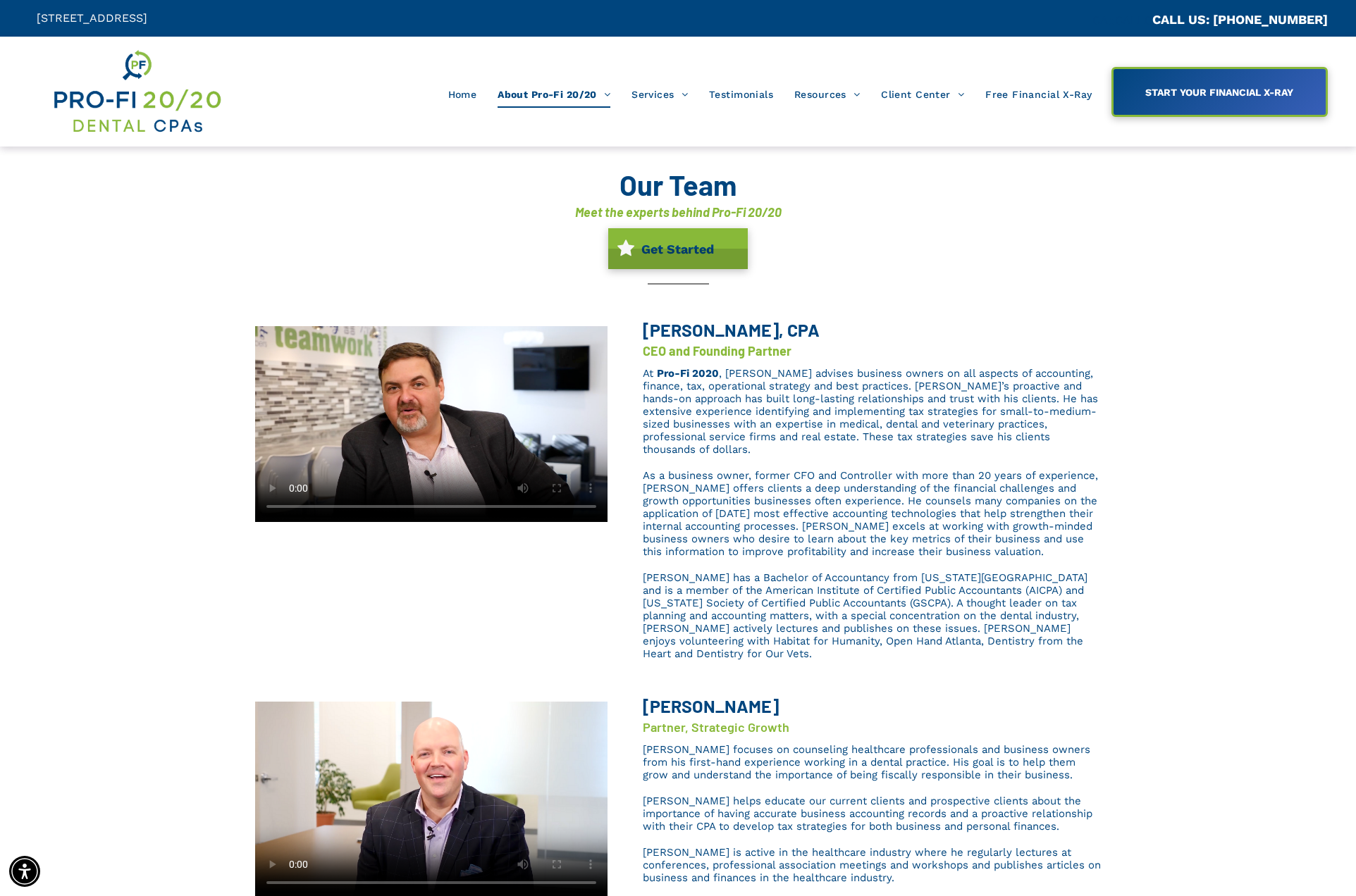
click at [907, 601] on span "Brent has a Bachelor of Accountancy from Georgia State University and is a memb…" at bounding box center [864, 616] width 445 height 89
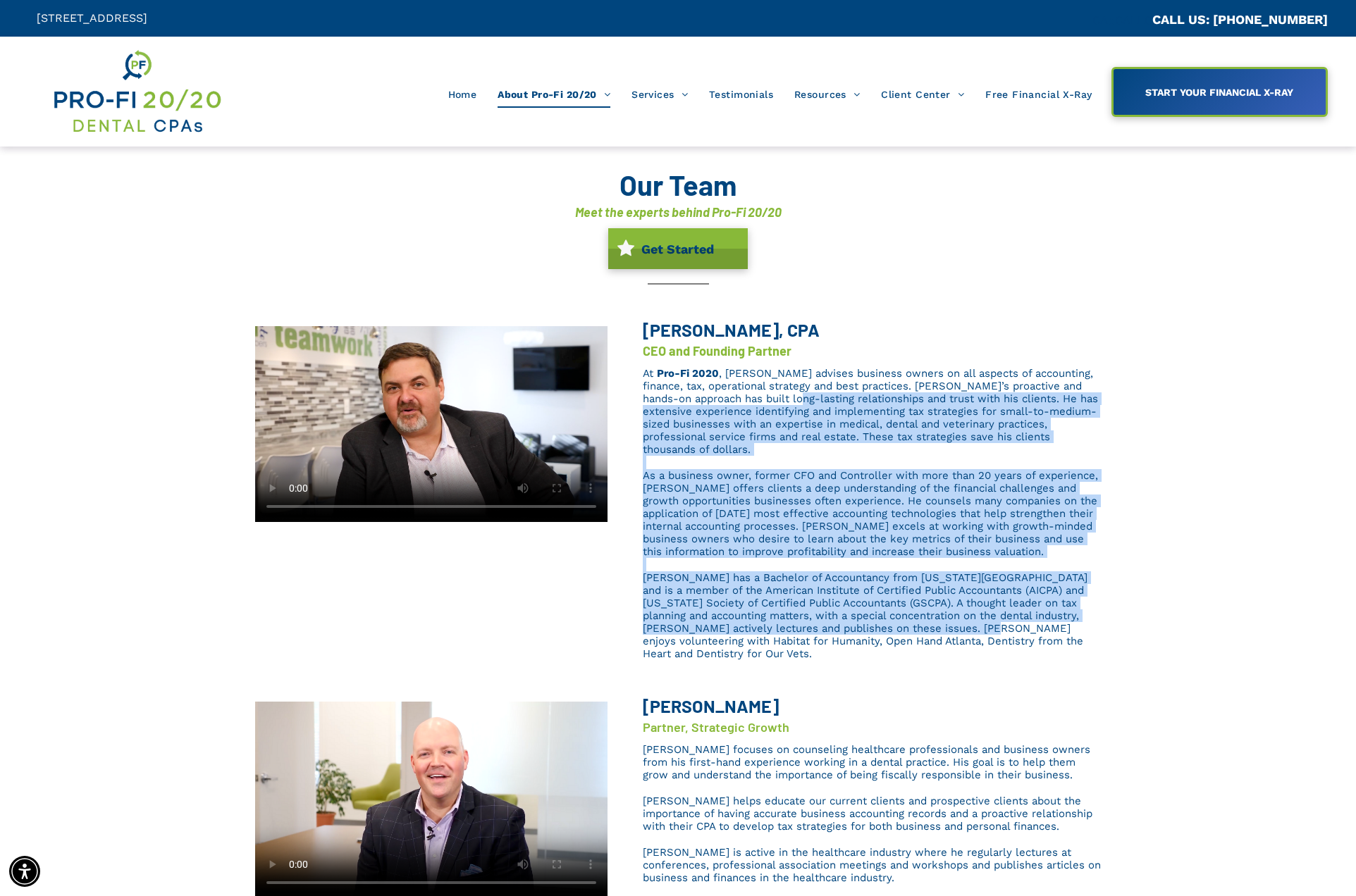
drag, startPoint x: 917, startPoint y: 612, endPoint x: 779, endPoint y: 405, distance: 248.8
click at [779, 405] on div "At Pro-Fi 2020 , Brent advises business owners on all aspects of accounting, fi…" at bounding box center [871, 513] width 458 height 296
click at [779, 405] on span ", Brent advises business owners on all aspects of accounting, finance, tax, ope…" at bounding box center [869, 412] width 455 height 89
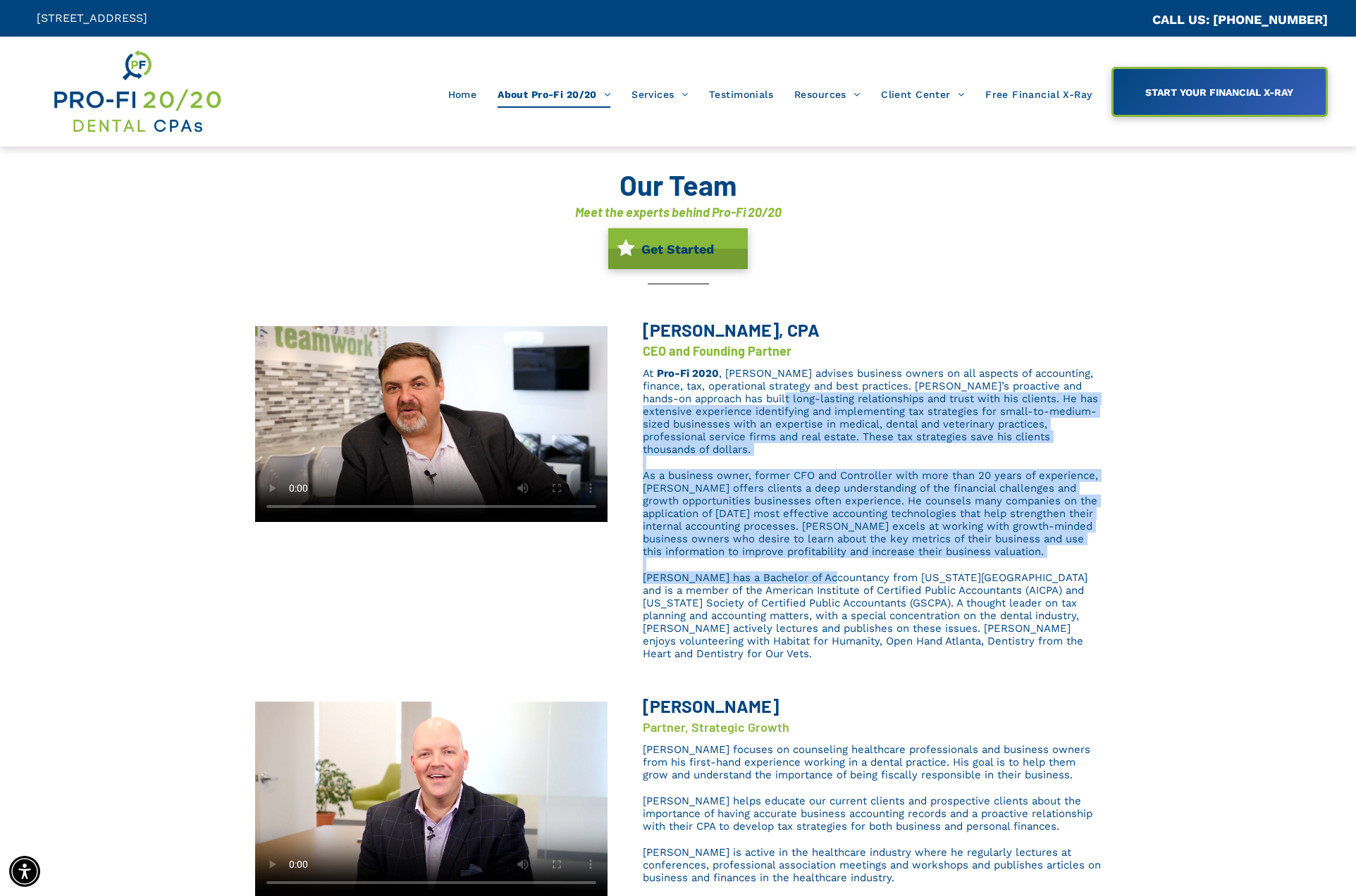
drag, startPoint x: 760, startPoint y: 403, endPoint x: 831, endPoint y: 559, distance: 171.4
click at [831, 559] on div "At Pro-Fi 2020 , Brent advises business owners on all aspects of accounting, fi…" at bounding box center [871, 513] width 458 height 296
click at [831, 571] on span "Brent has a Bachelor of Accountancy from Georgia State University and is a memb…" at bounding box center [864, 616] width 445 height 89
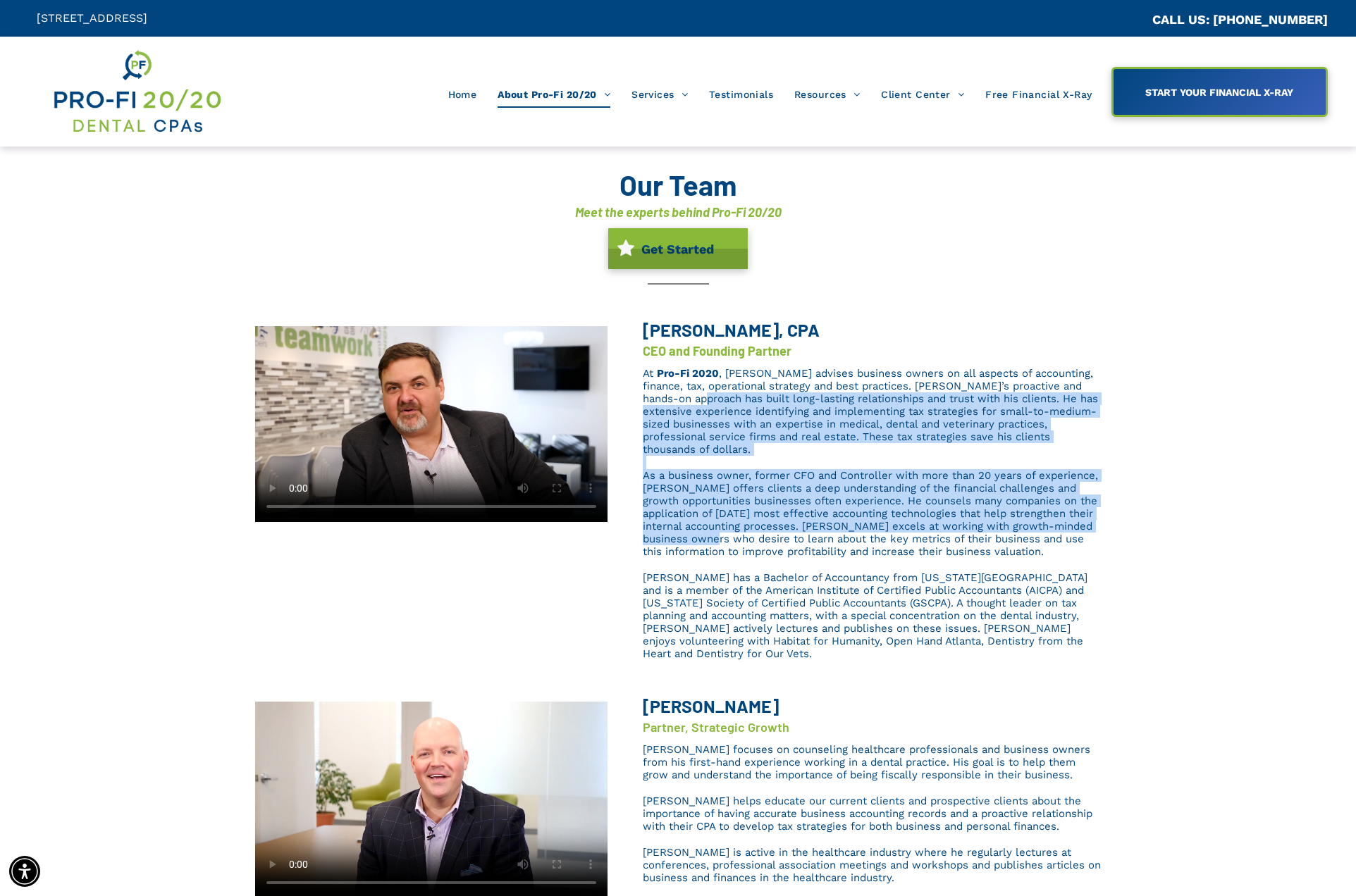
drag, startPoint x: 685, startPoint y: 404, endPoint x: 746, endPoint y: 530, distance: 140.0
click at [746, 530] on div "At Pro-Fi 2020 , Brent advises business owners on all aspects of accounting, fi…" at bounding box center [871, 513] width 458 height 296
click at [746, 530] on span "As a business owner, former CFO and Controller with more than 20 years of exper…" at bounding box center [869, 514] width 455 height 89
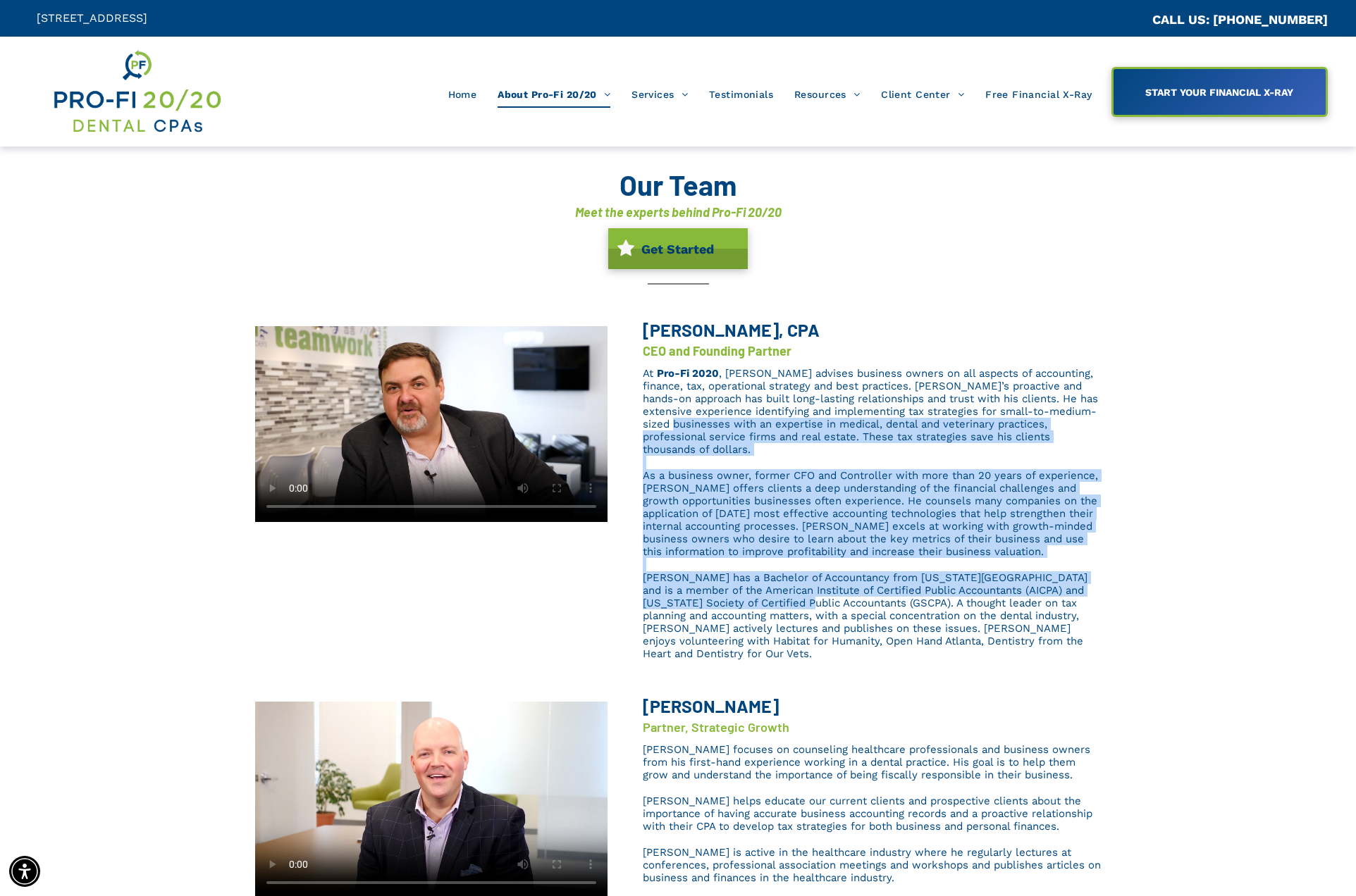
drag, startPoint x: 777, startPoint y: 586, endPoint x: 731, endPoint y: 423, distance: 169.4
click at [731, 423] on div "At Pro-Fi 2020 , Brent advises business owners on all aspects of accounting, fi…" at bounding box center [871, 513] width 458 height 296
click at [731, 423] on span ", Brent advises business owners on all aspects of accounting, finance, tax, ope…" at bounding box center [869, 412] width 455 height 89
